Goal: Download file/media

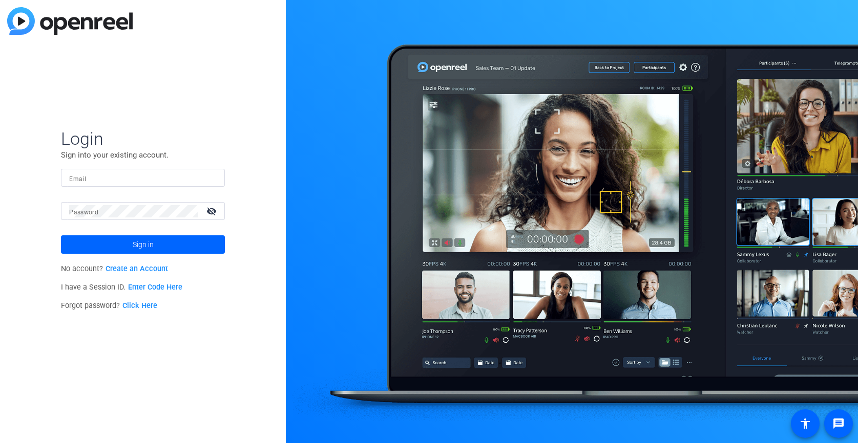
type input "[EMAIL_ADDRESS][DOMAIN_NAME]"
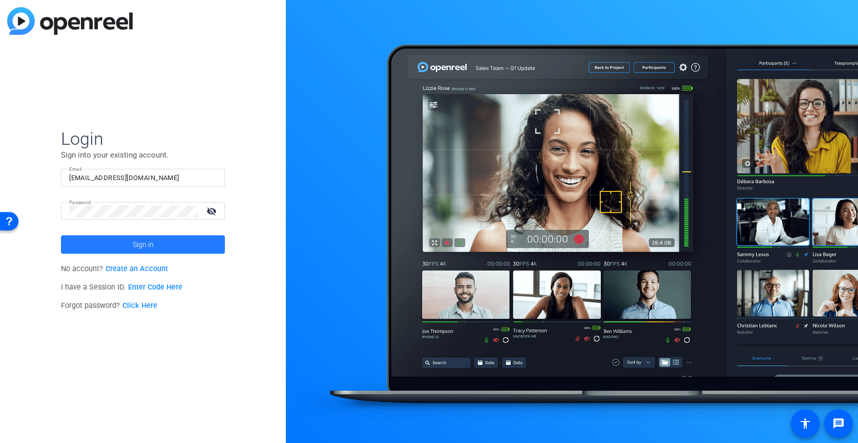
click at [170, 248] on span at bounding box center [143, 244] width 164 height 25
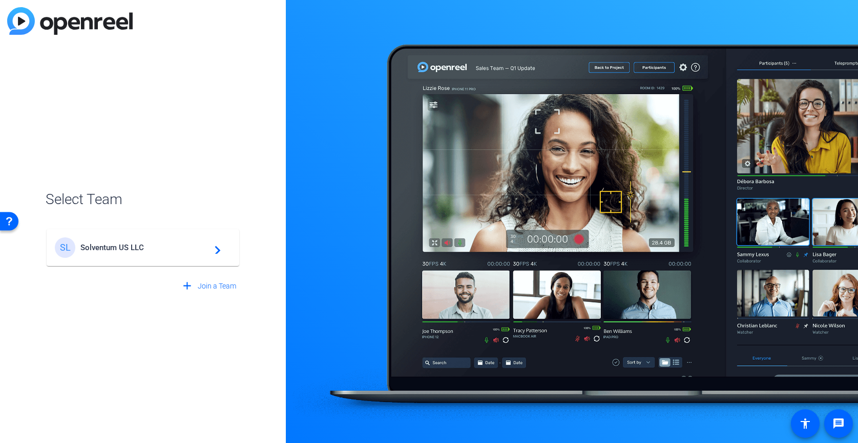
click at [167, 246] on span "Solventum US LLC" at bounding box center [144, 247] width 128 height 9
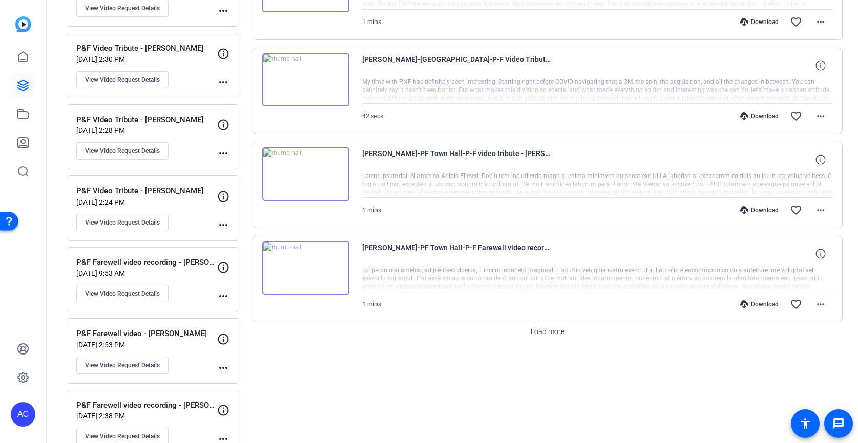
scroll to position [862, 0]
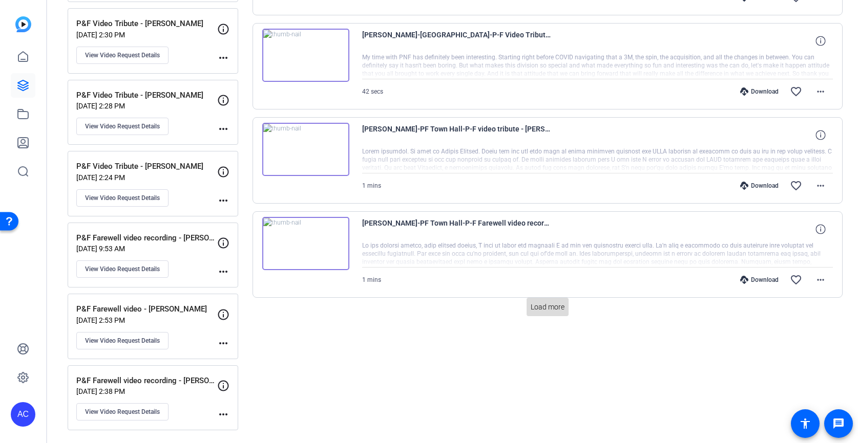
click at [559, 308] on span "Load more" at bounding box center [548, 307] width 34 height 11
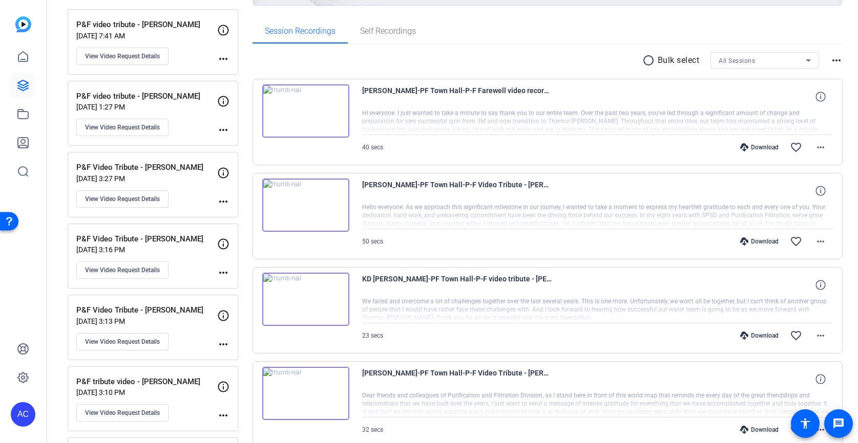
scroll to position [0, 0]
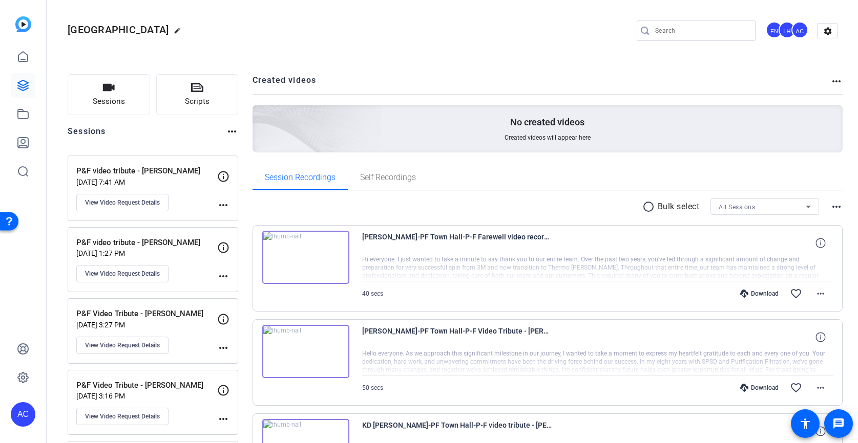
click at [834, 81] on mat-icon "more_horiz" at bounding box center [836, 81] width 12 height 12
click at [837, 208] on div at bounding box center [429, 221] width 858 height 443
click at [837, 206] on mat-icon "more_horiz" at bounding box center [836, 207] width 12 height 12
click at [837, 206] on div at bounding box center [429, 221] width 858 height 443
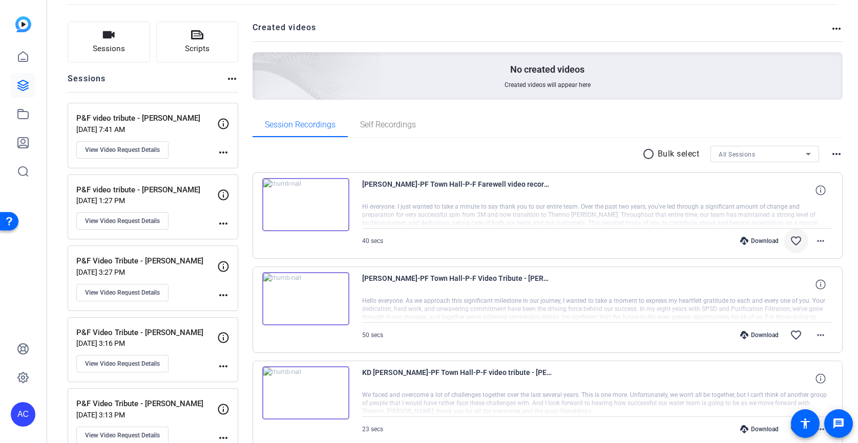
scroll to position [54, 0]
click at [824, 239] on mat-icon "more_horiz" at bounding box center [820, 240] width 12 height 12
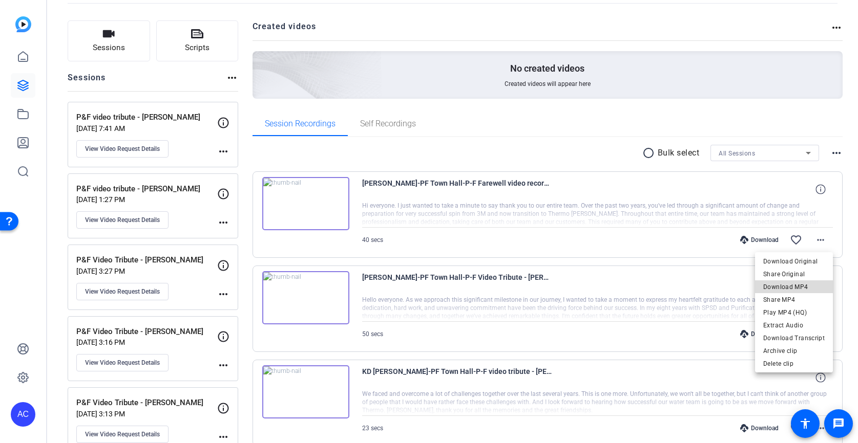
click at [808, 287] on span "Download MP4" at bounding box center [793, 287] width 61 height 12
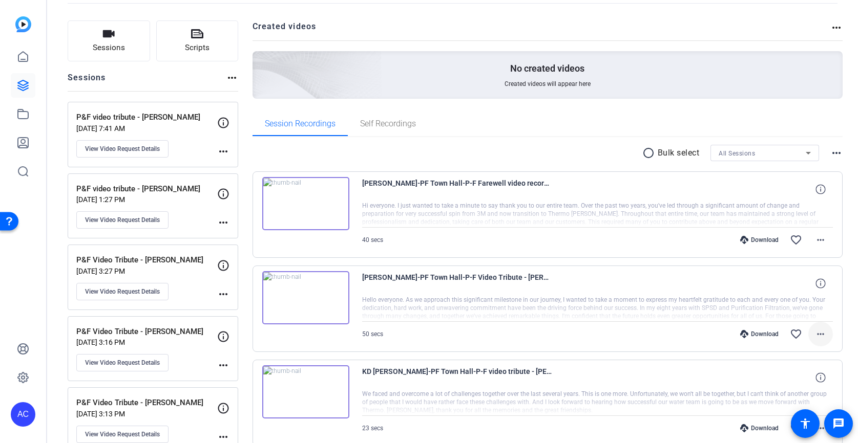
click at [824, 331] on mat-icon "more_horiz" at bounding box center [820, 334] width 12 height 12
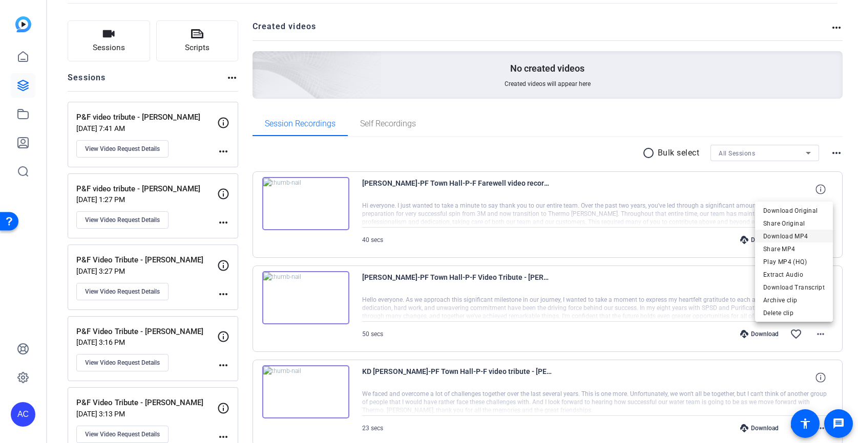
click at [791, 236] on span "Download MP4" at bounding box center [793, 236] width 61 height 12
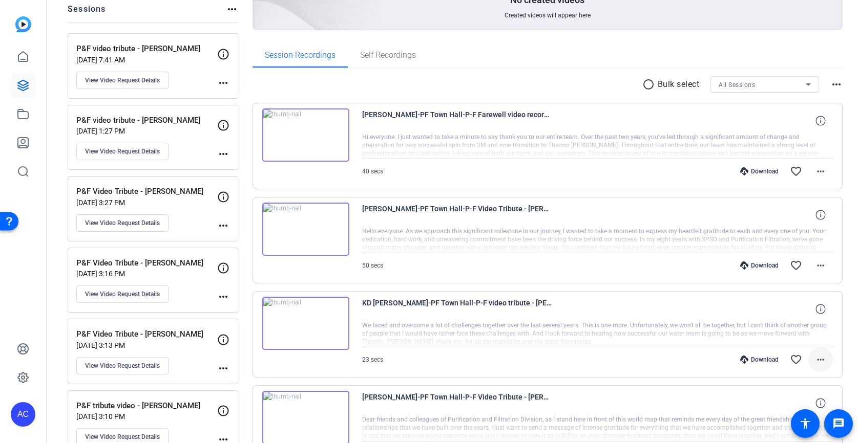
scroll to position [125, 0]
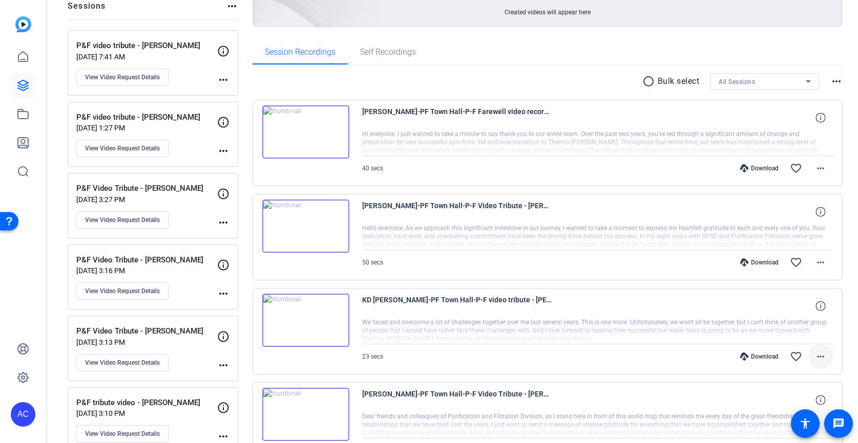
click at [823, 355] on mat-icon "more_horiz" at bounding box center [820, 357] width 12 height 12
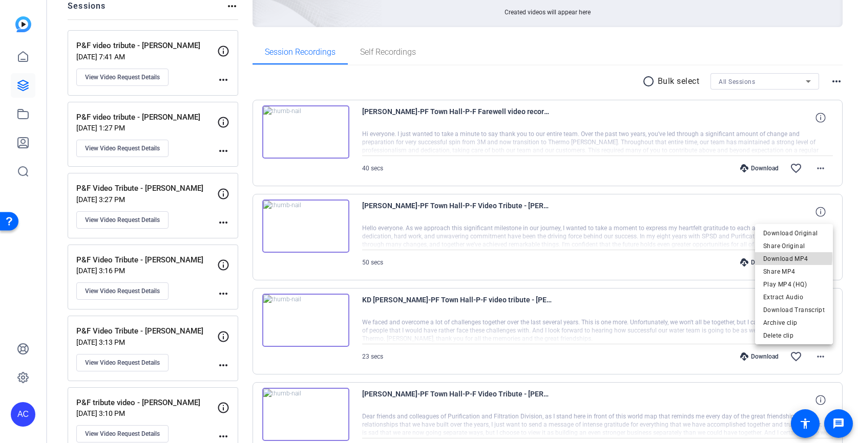
click at [792, 258] on span "Download MP4" at bounding box center [793, 259] width 61 height 12
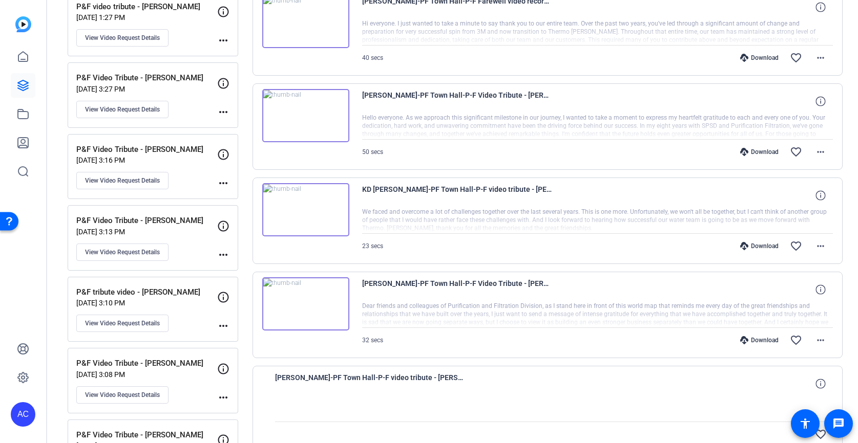
scroll to position [240, 0]
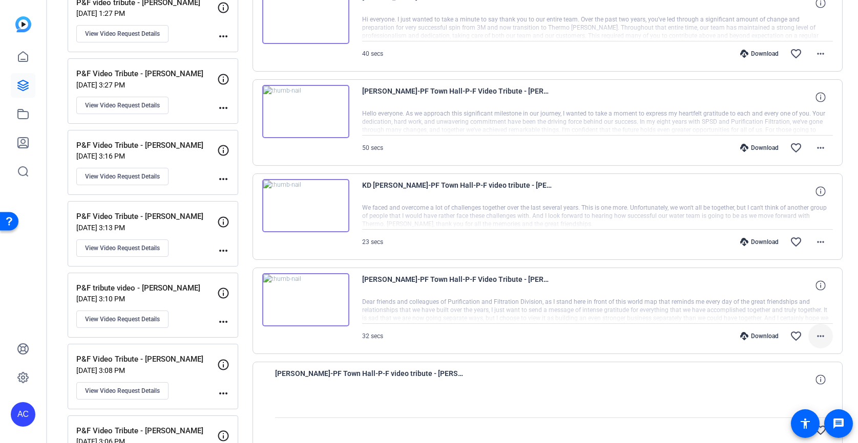
click at [820, 333] on mat-icon "more_horiz" at bounding box center [820, 336] width 12 height 12
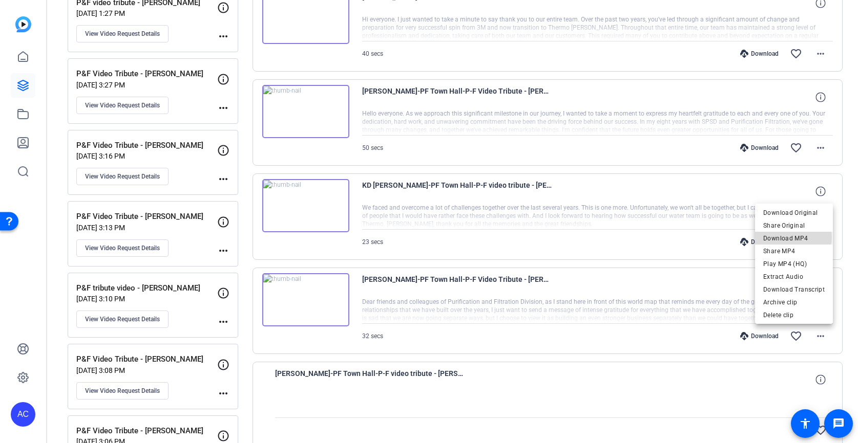
click at [786, 238] on span "Download MP4" at bounding box center [793, 238] width 61 height 12
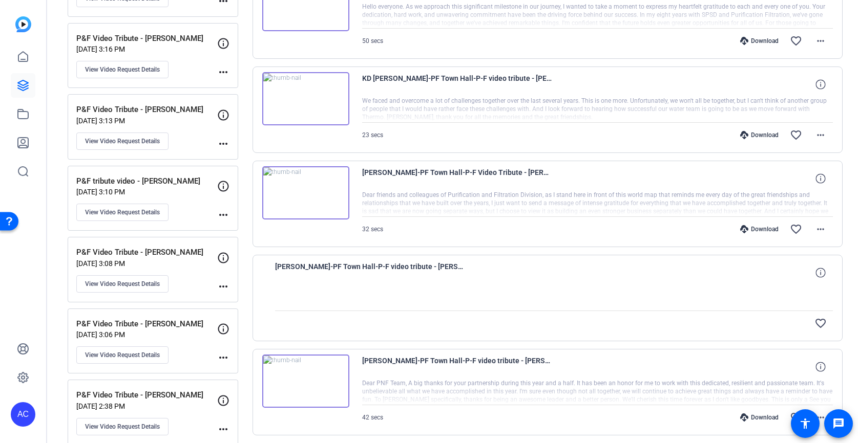
scroll to position [351, 0]
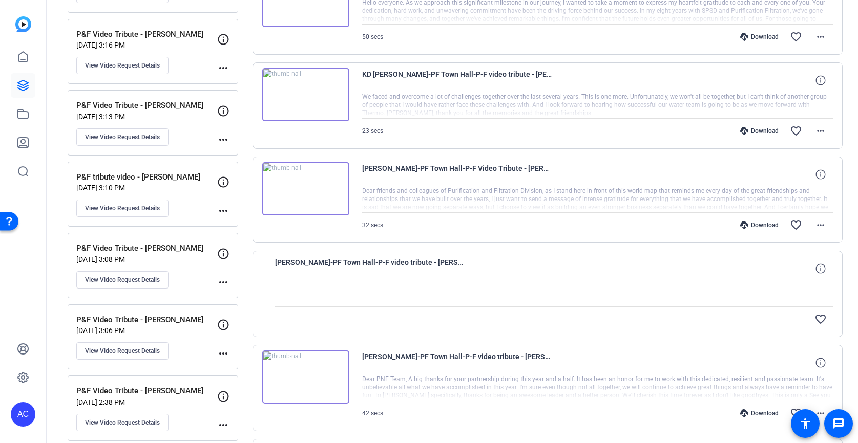
click at [769, 301] on div at bounding box center [554, 294] width 558 height 26
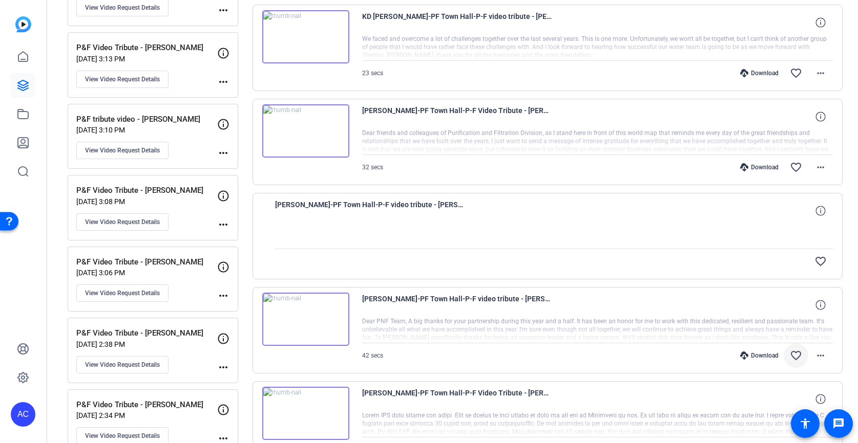
scroll to position [423, 0]
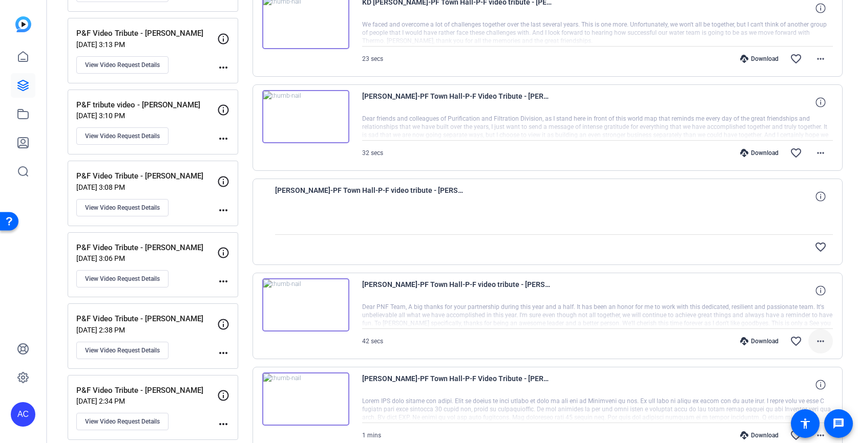
click at [821, 341] on mat-icon "more_horiz" at bounding box center [820, 341] width 12 height 12
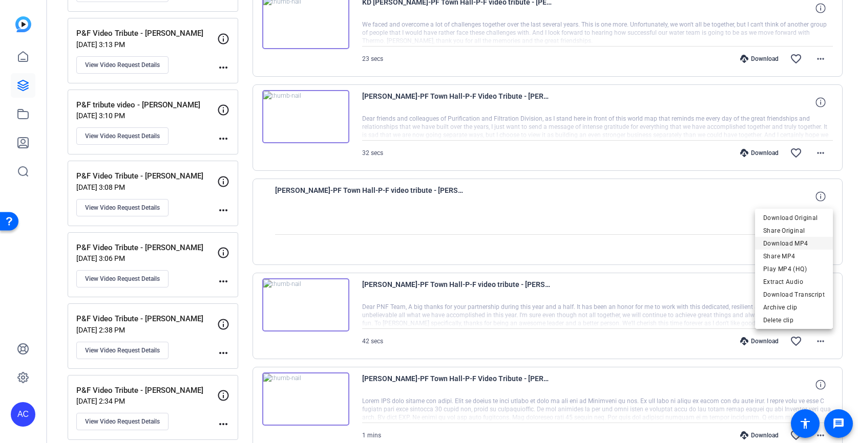
click at [797, 243] on span "Download MP4" at bounding box center [793, 244] width 61 height 12
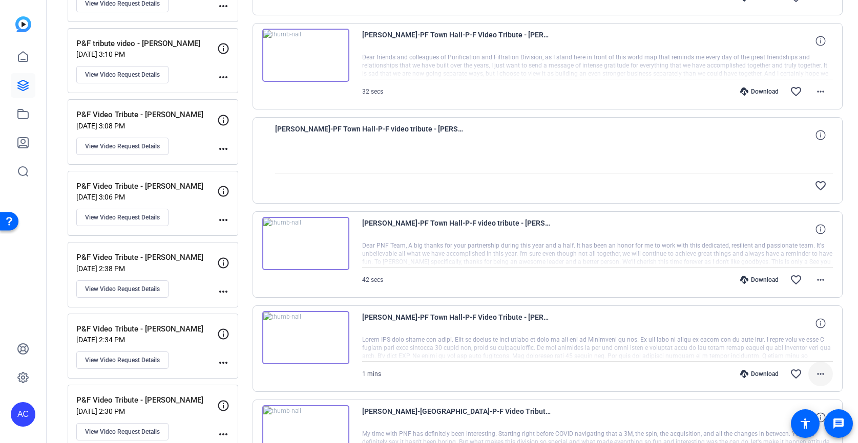
scroll to position [488, 0]
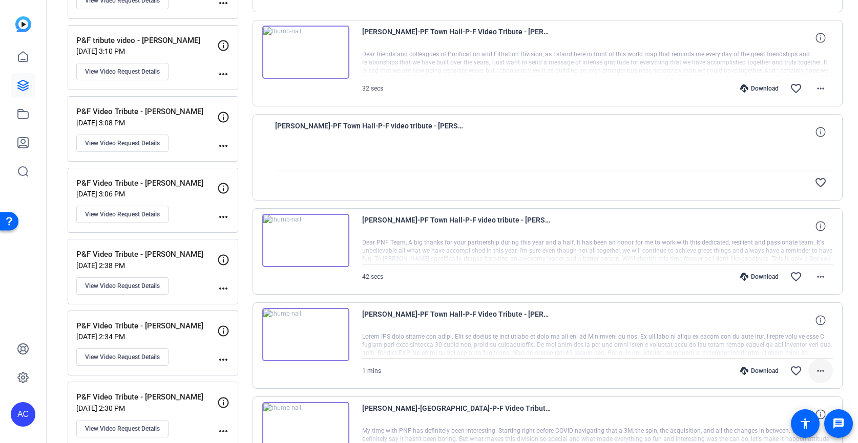
click at [824, 369] on mat-icon "more_horiz" at bounding box center [820, 371] width 12 height 12
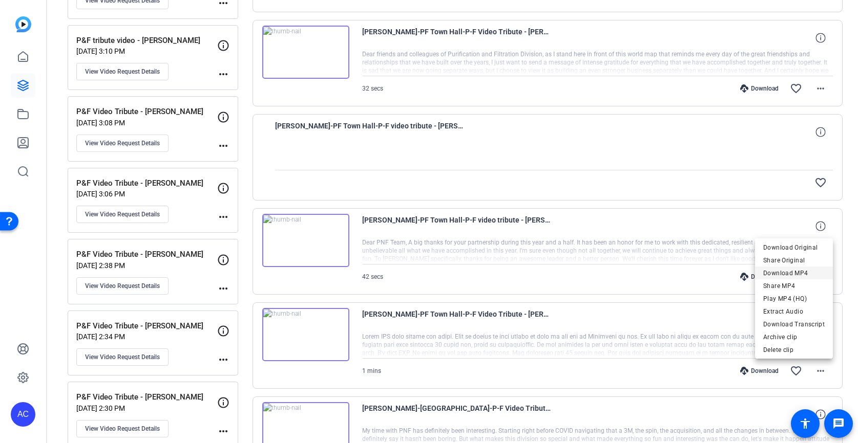
click at [778, 274] on span "Download MP4" at bounding box center [793, 273] width 61 height 12
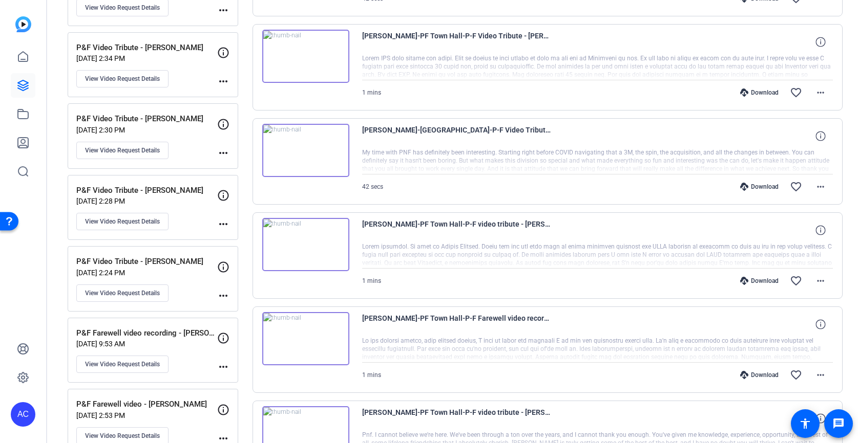
scroll to position [772, 0]
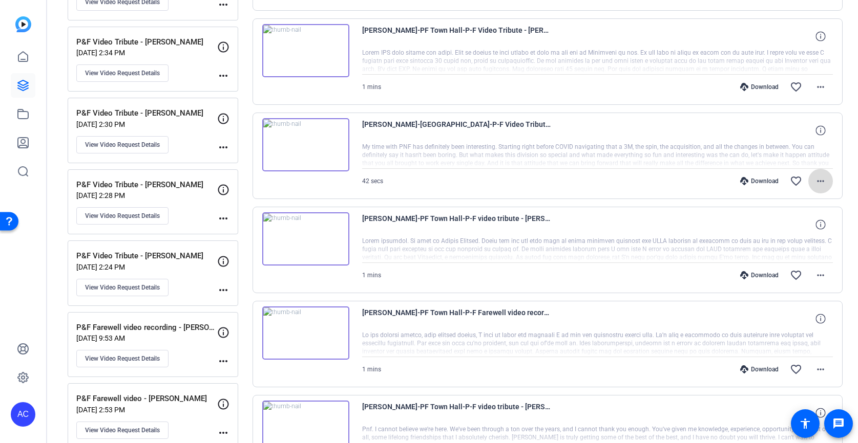
click at [824, 181] on mat-icon "more_horiz" at bounding box center [820, 181] width 12 height 12
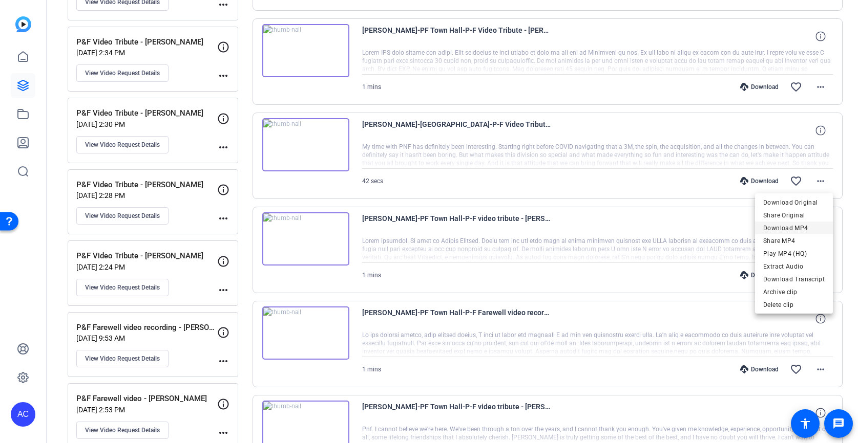
click at [801, 227] on span "Download MP4" at bounding box center [793, 228] width 61 height 12
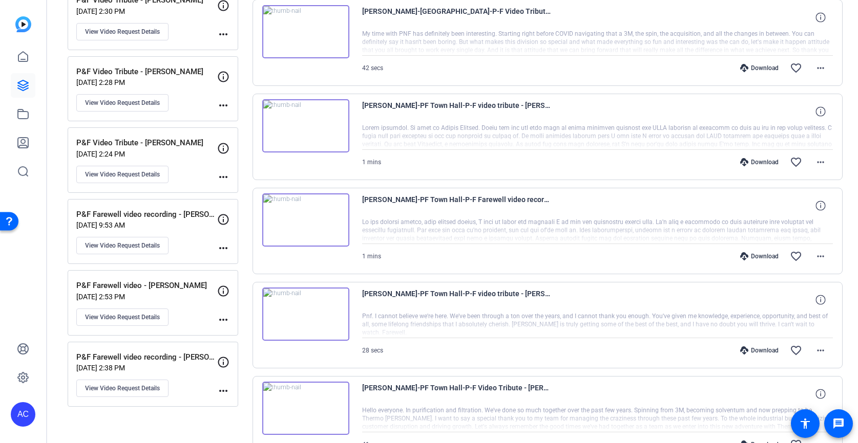
scroll to position [890, 0]
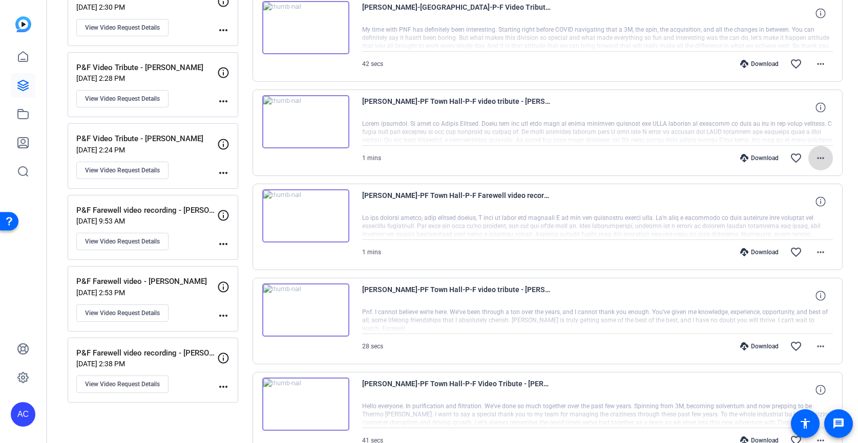
click at [828, 156] on span at bounding box center [820, 158] width 25 height 25
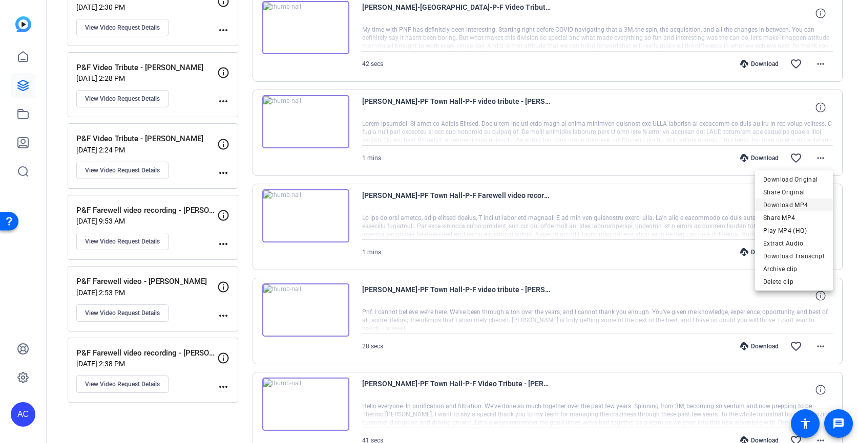
click at [802, 205] on span "Download MP4" at bounding box center [793, 205] width 61 height 12
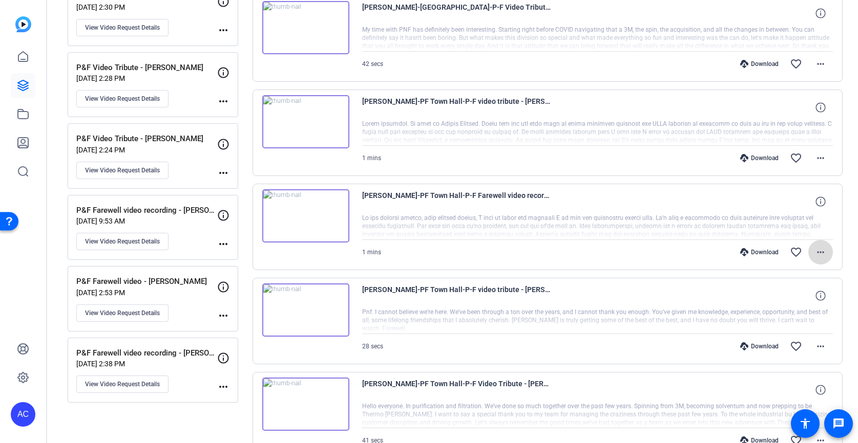
click at [823, 249] on mat-icon "more_horiz" at bounding box center [820, 252] width 12 height 12
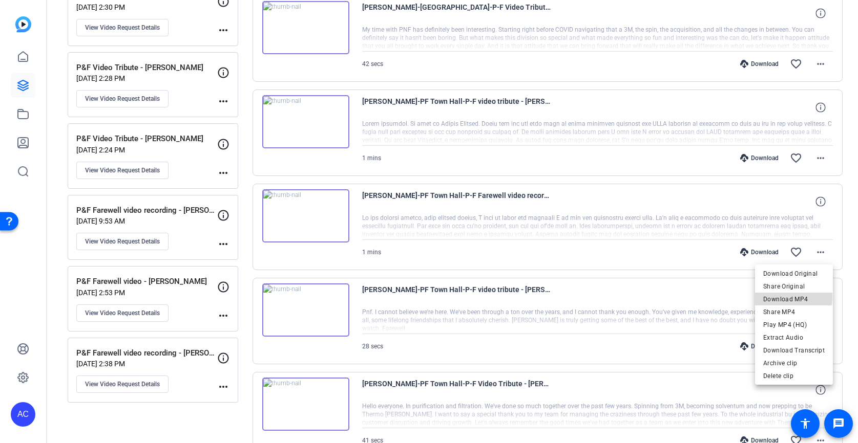
click at [789, 297] on span "Download MP4" at bounding box center [793, 299] width 61 height 12
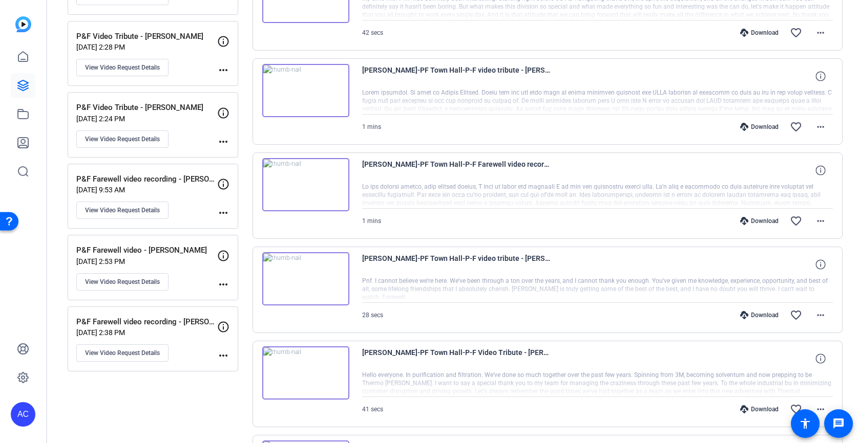
scroll to position [923, 0]
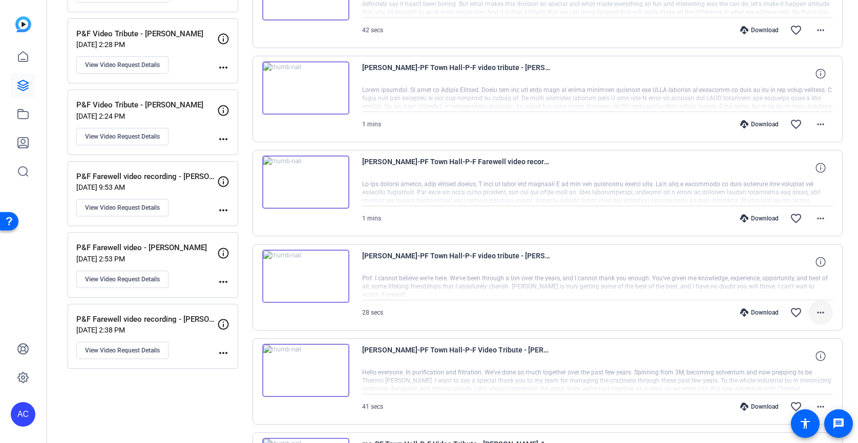
click at [819, 311] on mat-icon "more_horiz" at bounding box center [820, 313] width 12 height 12
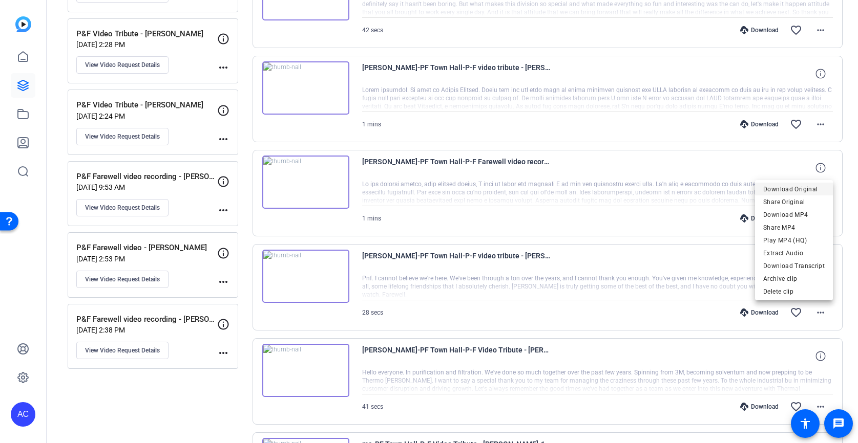
click at [785, 190] on span "Download Original" at bounding box center [793, 189] width 61 height 12
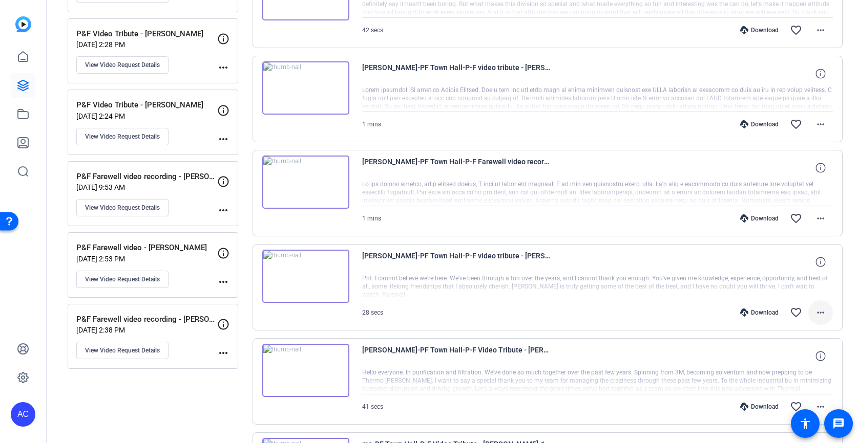
click at [815, 313] on mat-icon "more_horiz" at bounding box center [820, 313] width 12 height 12
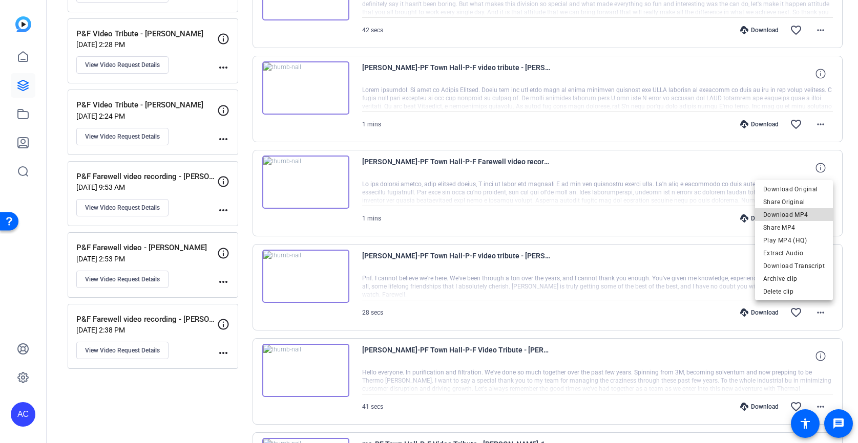
click at [797, 215] on span "Download MP4" at bounding box center [793, 215] width 61 height 12
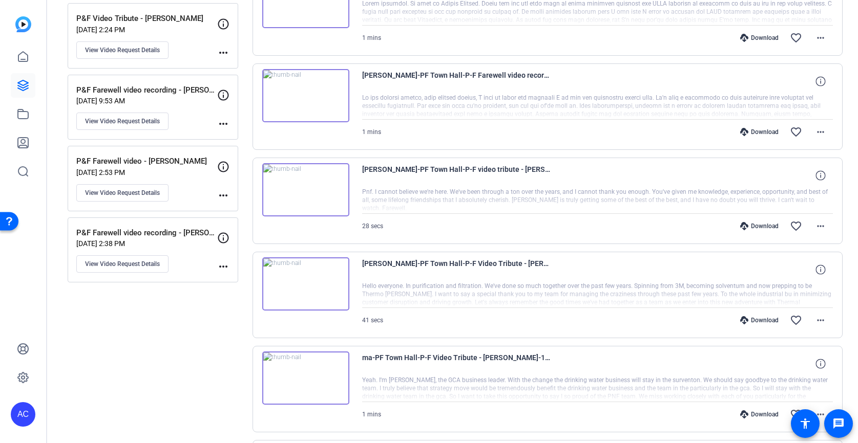
scroll to position [1026, 0]
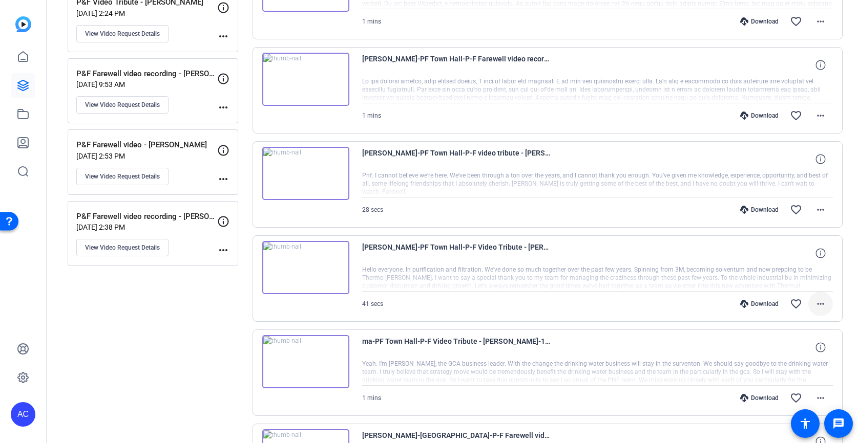
click at [822, 302] on mat-icon "more_horiz" at bounding box center [820, 304] width 12 height 12
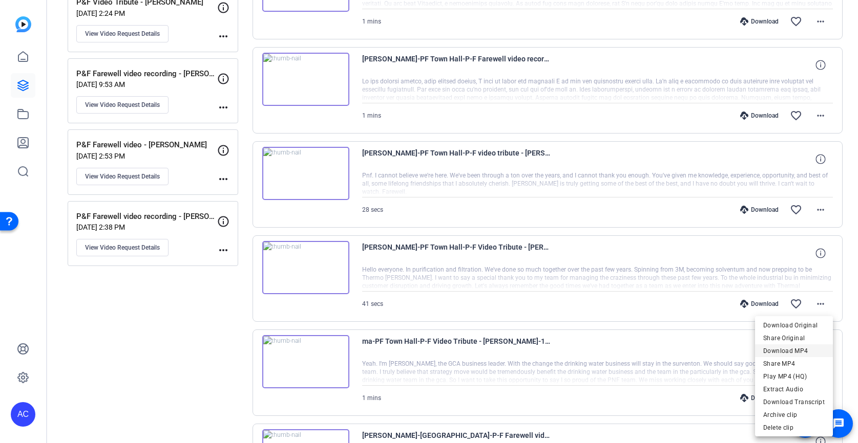
click at [794, 354] on span "Download MP4" at bounding box center [793, 351] width 61 height 12
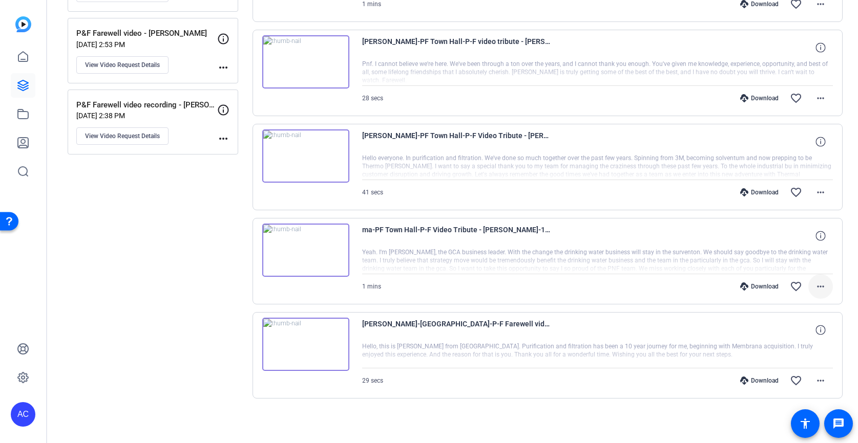
scroll to position [1139, 0]
click at [822, 285] on mat-icon "more_horiz" at bounding box center [820, 286] width 12 height 12
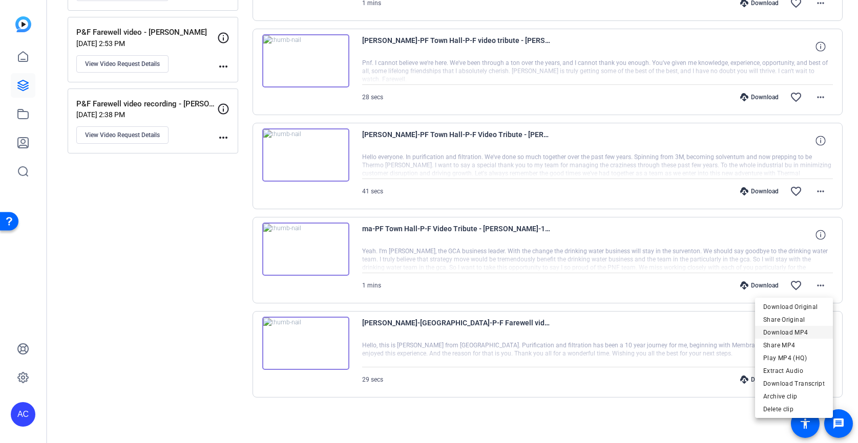
click at [792, 332] on span "Download MP4" at bounding box center [793, 333] width 61 height 12
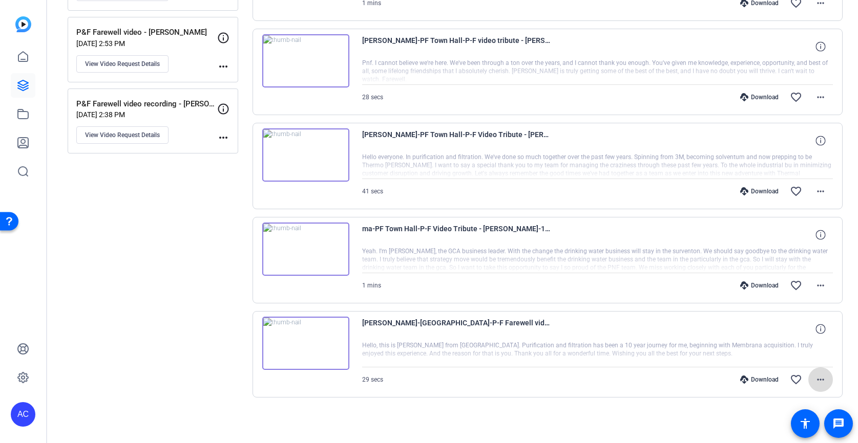
click at [823, 381] on mat-icon "more_horiz" at bounding box center [820, 380] width 12 height 12
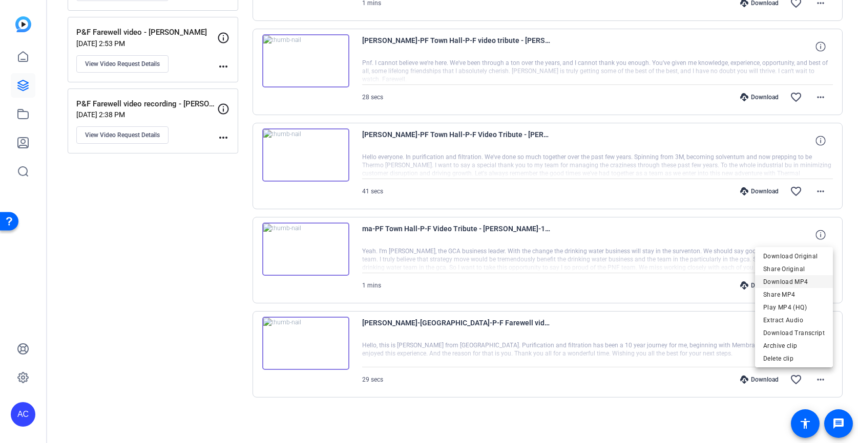
click at [792, 284] on span "Download MP4" at bounding box center [793, 282] width 61 height 12
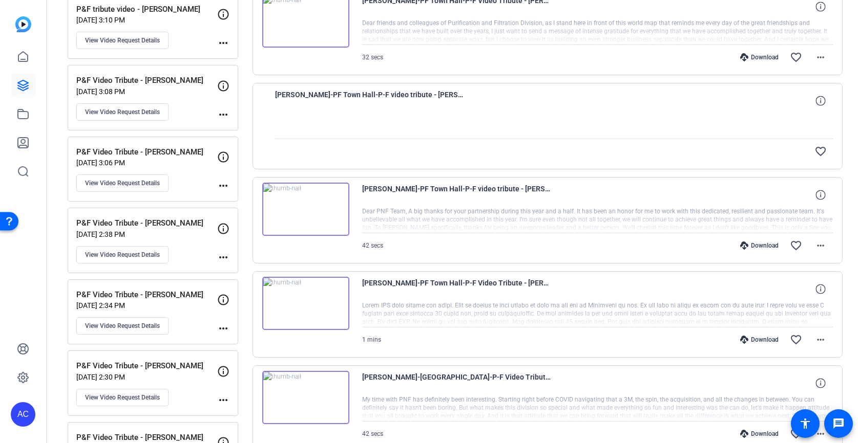
scroll to position [428, 0]
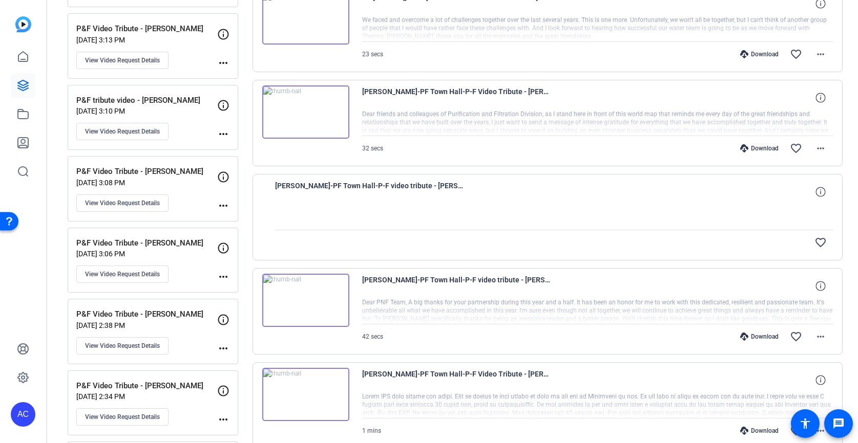
click at [429, 185] on span "[PERSON_NAME]-PF Town Hall-P-F video tribute - [PERSON_NAME]-1754921042109-webc…" at bounding box center [369, 192] width 189 height 25
click at [823, 193] on icon at bounding box center [820, 192] width 10 height 10
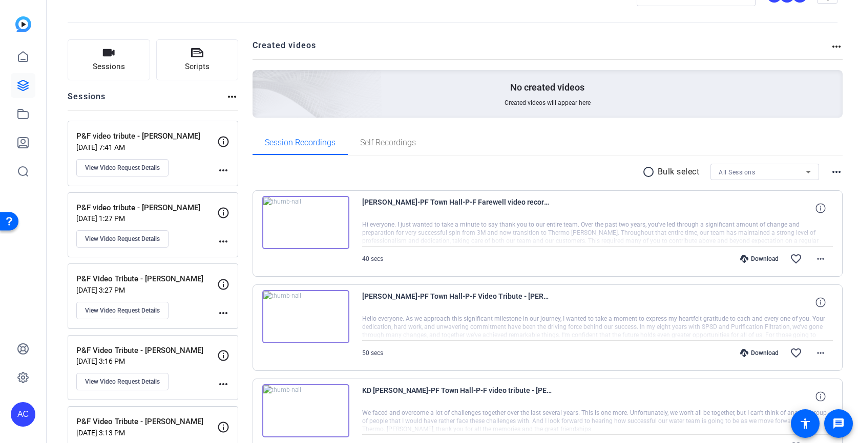
scroll to position [32, 0]
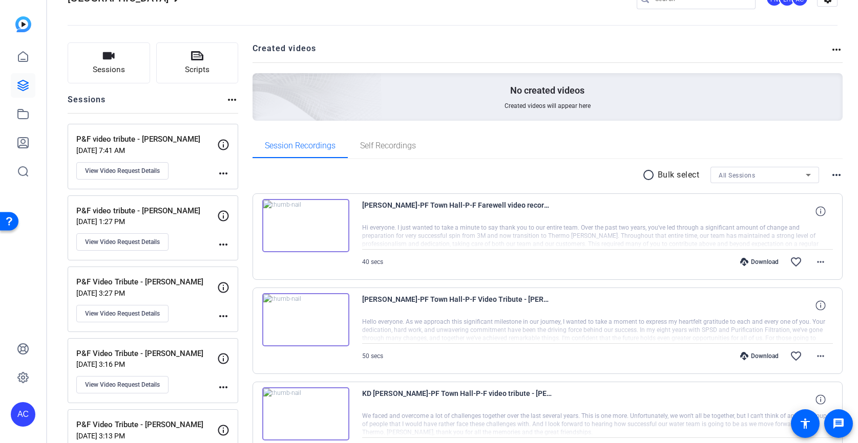
click at [219, 144] on icon at bounding box center [223, 144] width 11 height 11
click at [155, 174] on span "View Video Request Details" at bounding box center [122, 171] width 75 height 8
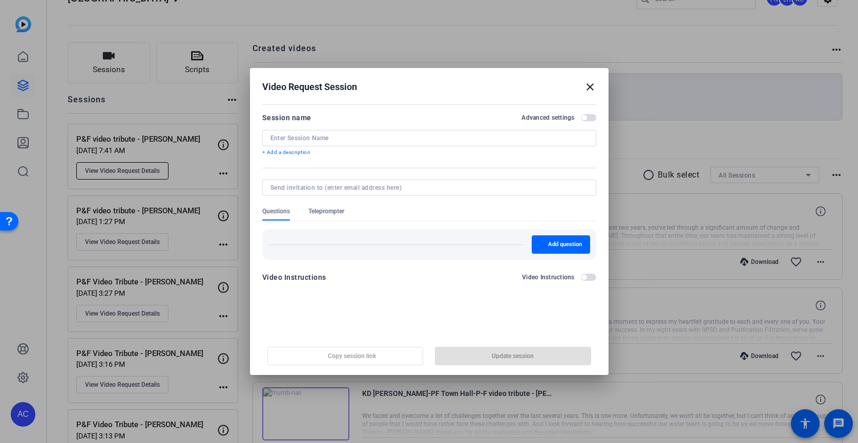
type input "P&F video tribute - [PERSON_NAME]"
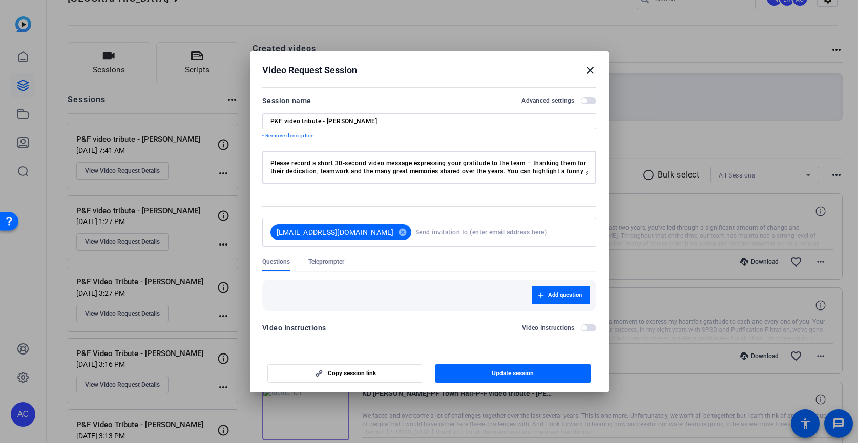
click at [552, 172] on textarea "Please record a short 30-second video message expressing your gratitude to the …" at bounding box center [428, 167] width 317 height 16
drag, startPoint x: 575, startPoint y: 171, endPoint x: 599, endPoint y: 177, distance: 24.7
click at [599, 177] on mat-dialog-content "Session name Advanced settings P&F video tribute - [PERSON_NAME] - Remove descr…" at bounding box center [429, 217] width 358 height 267
click at [593, 68] on mat-icon "close" at bounding box center [590, 70] width 12 height 12
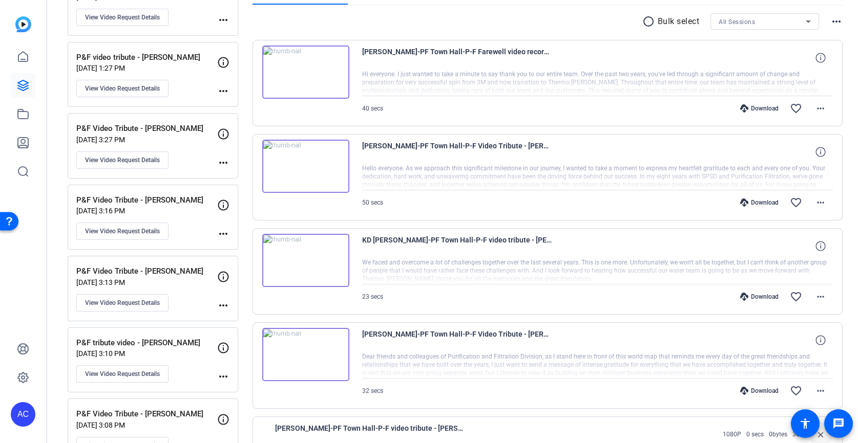
scroll to position [0, 0]
